Goal: Information Seeking & Learning: Learn about a topic

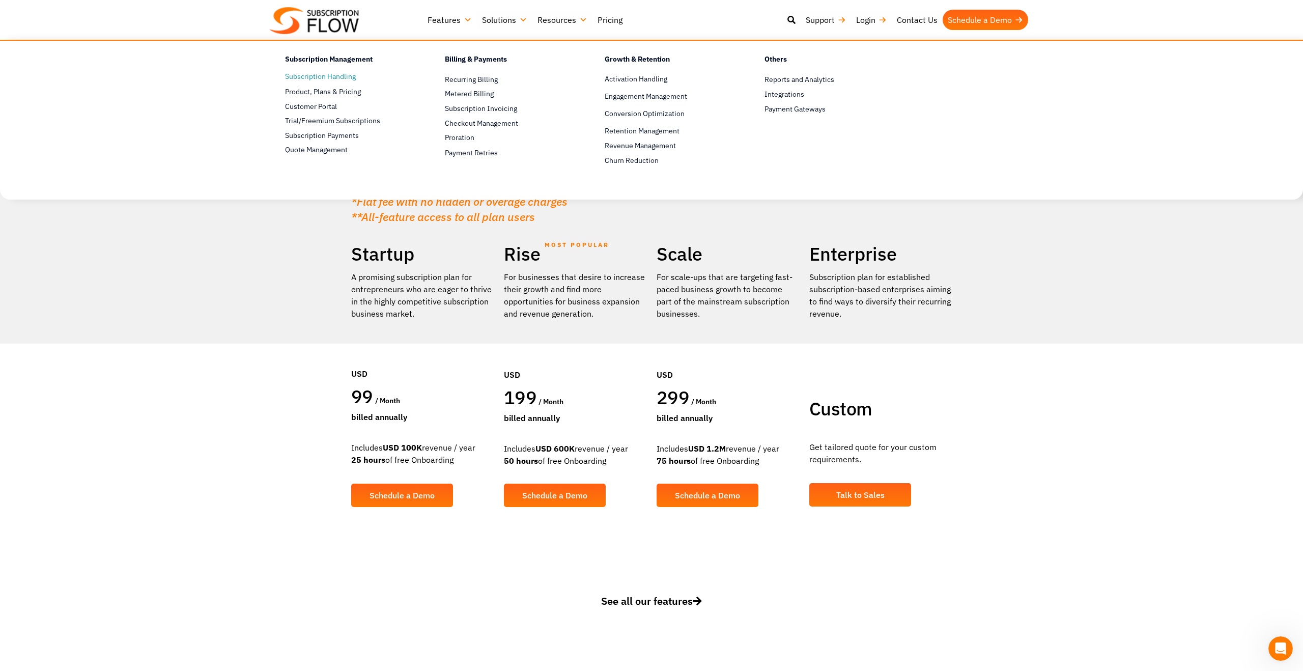
click at [316, 73] on link "Subscription Handling" at bounding box center [347, 77] width 124 height 12
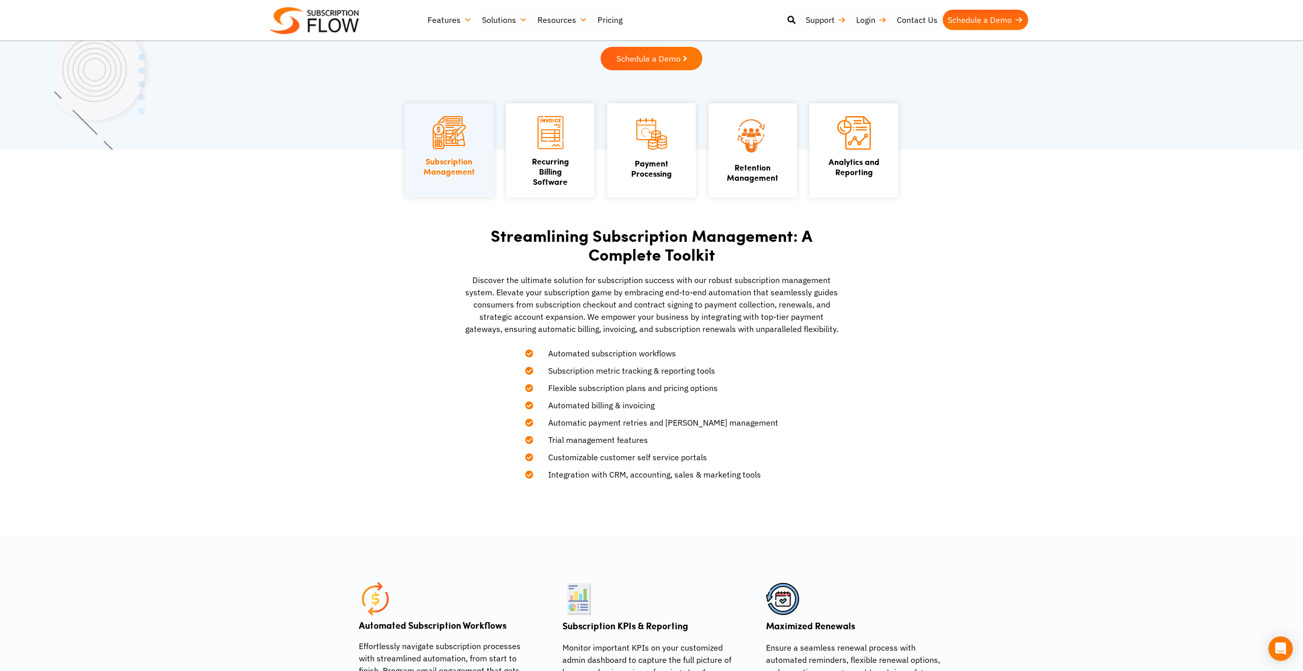
scroll to position [154, 0]
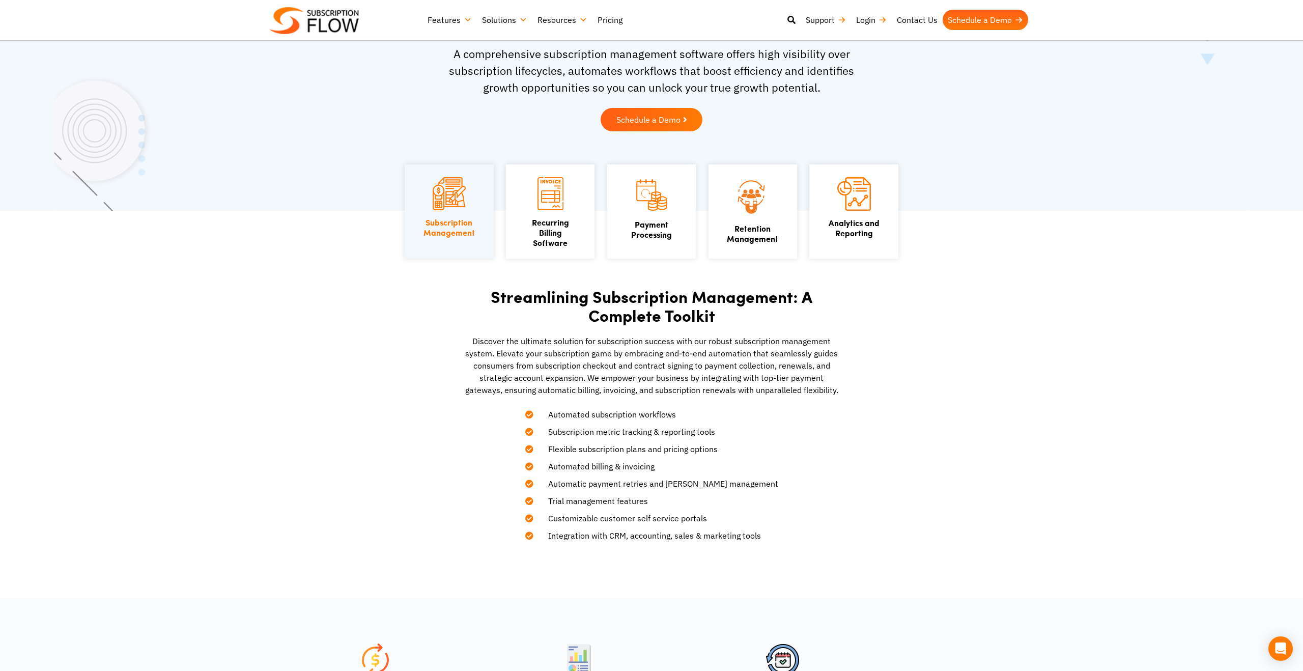
click at [459, 15] on link "Features" at bounding box center [449, 20] width 54 height 20
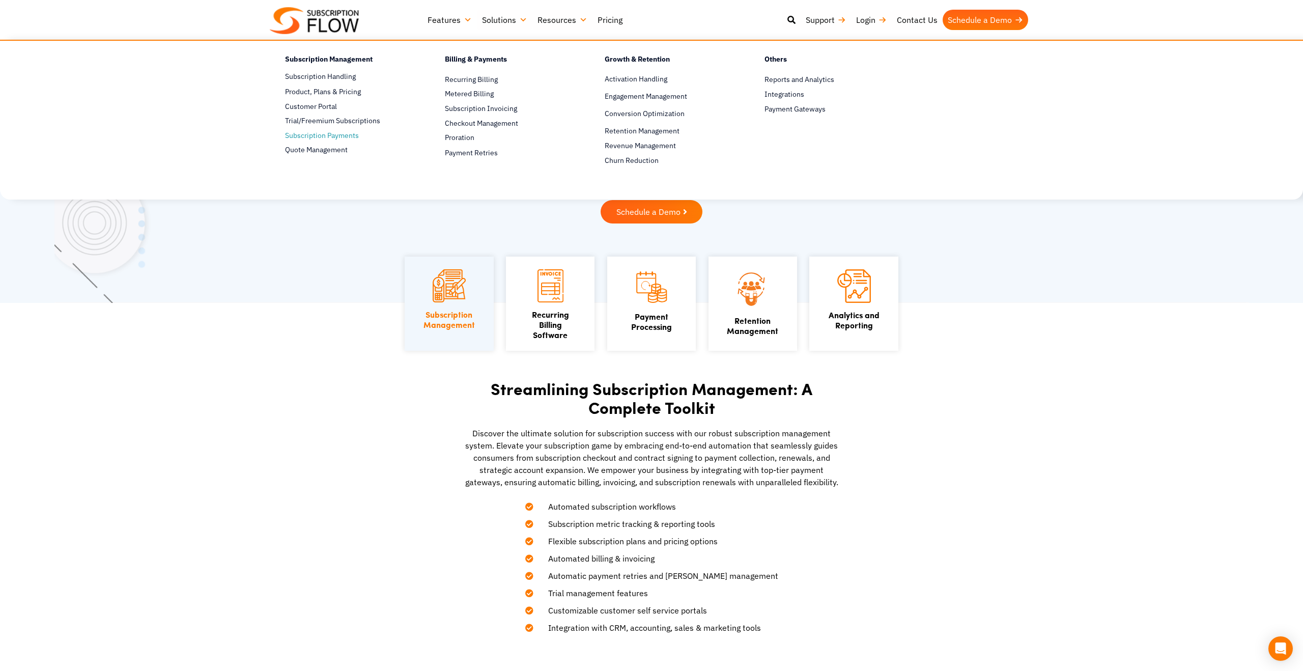
click at [331, 131] on span "Subscription Payments" at bounding box center [322, 135] width 74 height 11
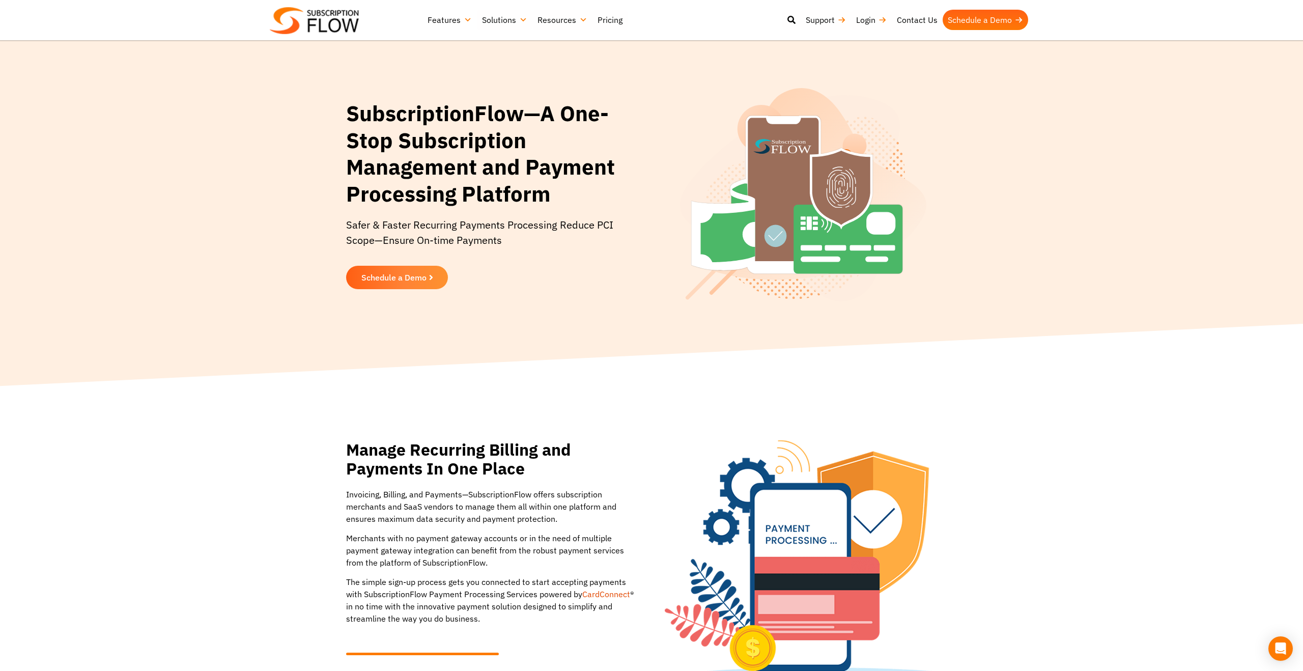
click at [442, 22] on link "Features" at bounding box center [449, 20] width 54 height 20
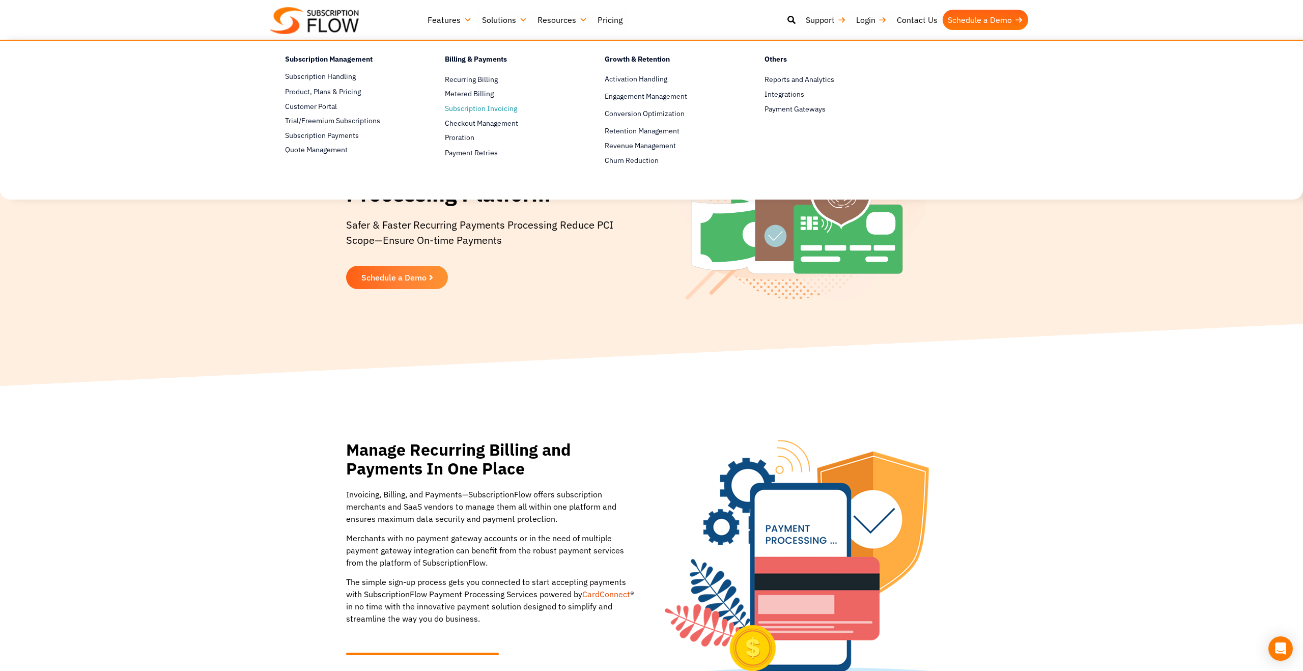
click at [476, 105] on link "Subscription Invoicing" at bounding box center [507, 109] width 124 height 12
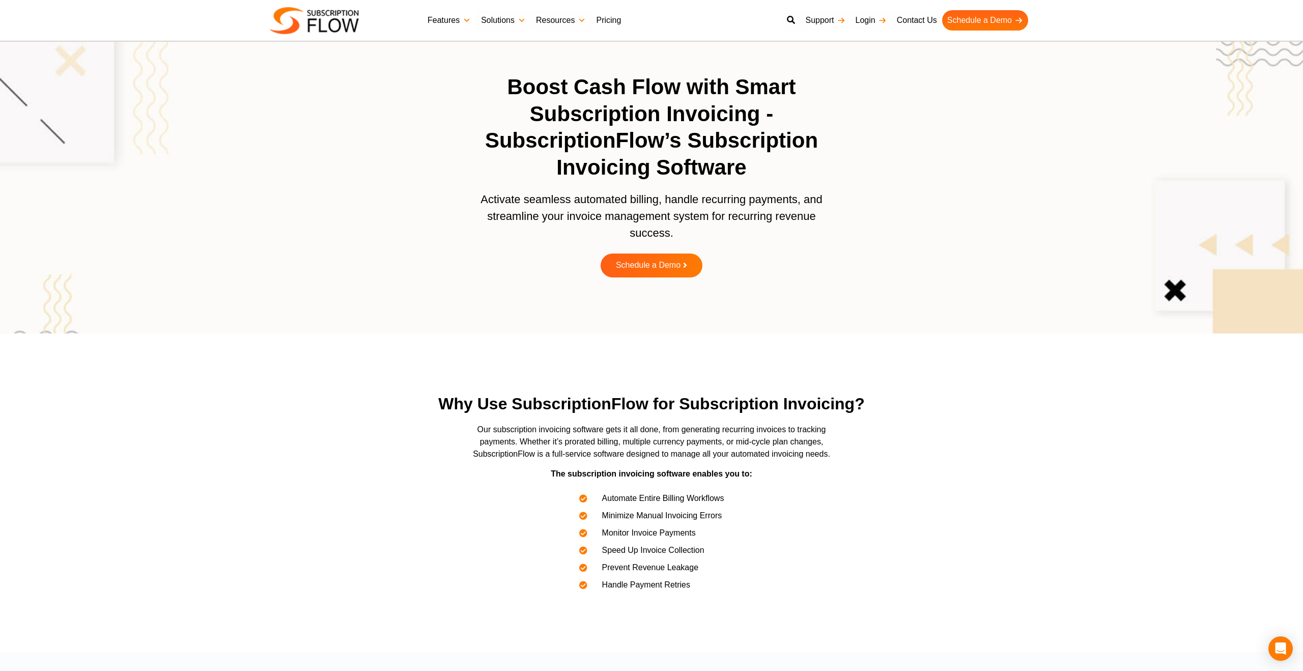
click at [611, 19] on link "Pricing" at bounding box center [608, 20] width 35 height 20
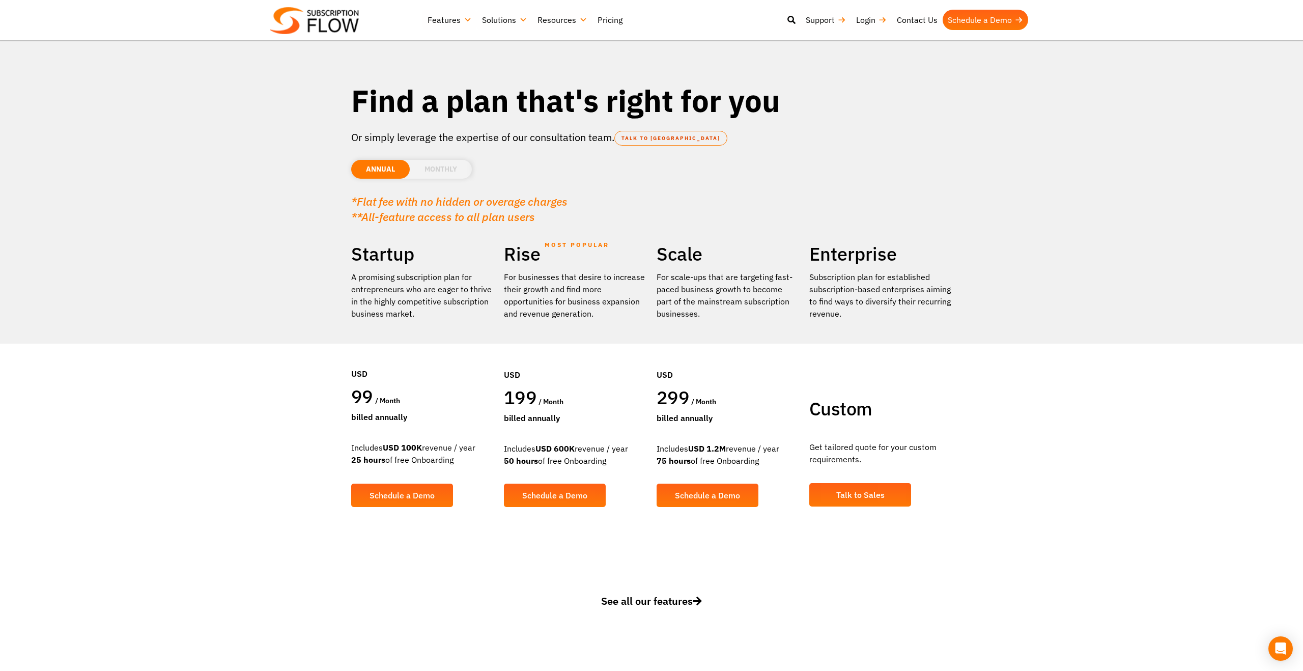
click at [625, 596] on span "See all our features" at bounding box center [651, 601] width 101 height 14
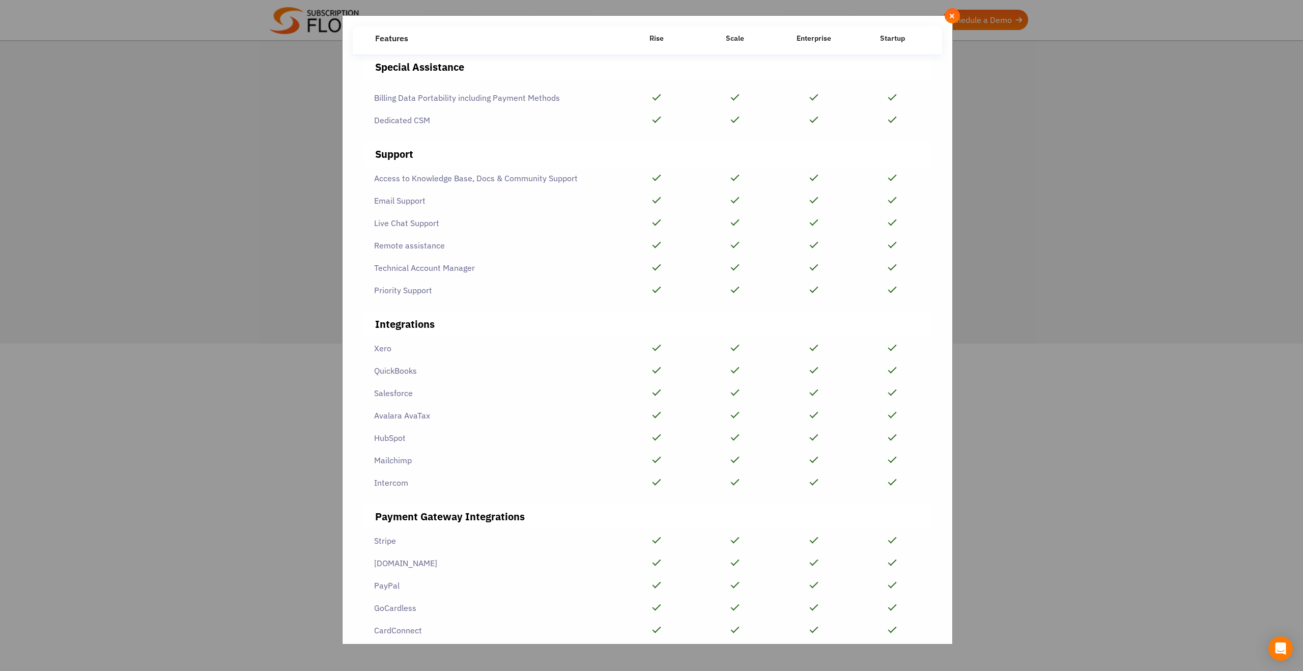
scroll to position [2097, 0]
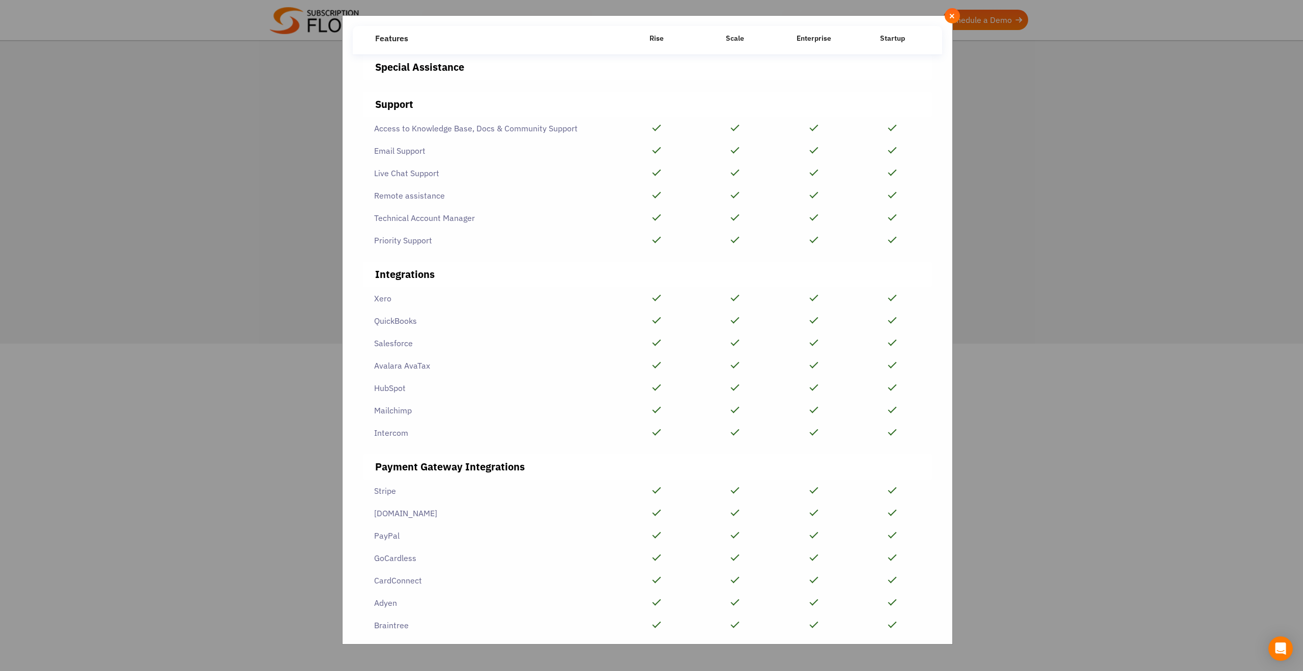
click at [987, 464] on div "**********" at bounding box center [651, 335] width 1303 height 671
